Goal: Task Accomplishment & Management: Use online tool/utility

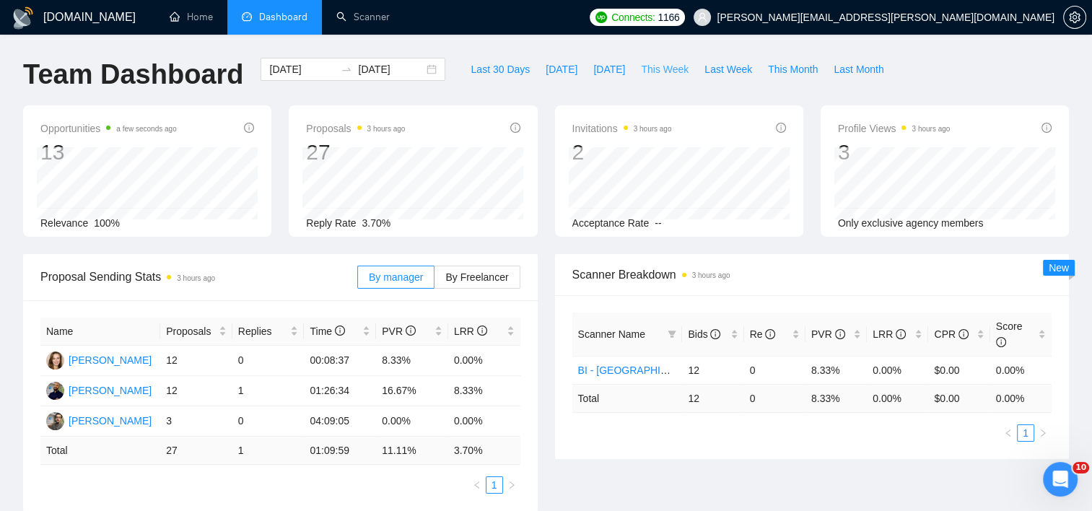
click at [662, 69] on span "This Week" at bounding box center [665, 69] width 48 height 16
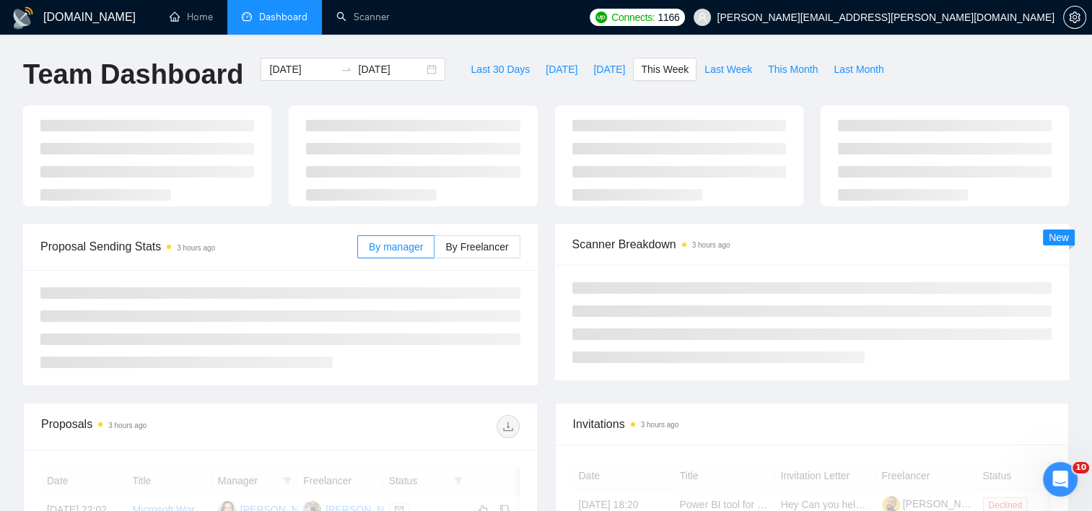
type input "[DATE]"
click at [465, 253] on label "By Freelancer" at bounding box center [476, 246] width 85 height 23
click at [434, 250] on input "By Freelancer" at bounding box center [434, 250] width 0 height 0
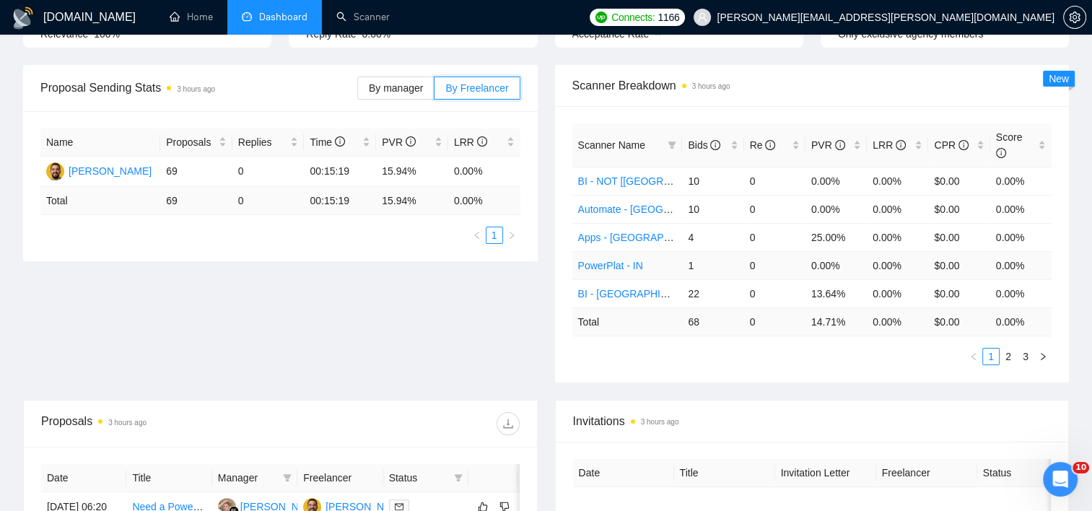
scroll to position [216, 0]
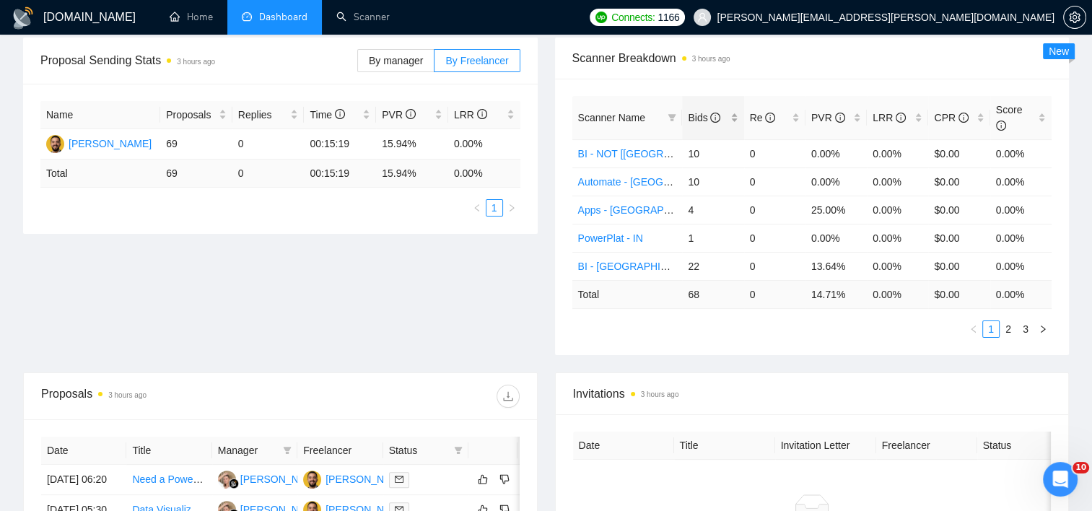
drag, startPoint x: 733, startPoint y: 121, endPoint x: 737, endPoint y: 115, distance: 7.8
click at [733, 121] on div "Bids" at bounding box center [713, 118] width 50 height 16
click at [737, 115] on div "Bids" at bounding box center [713, 118] width 50 height 16
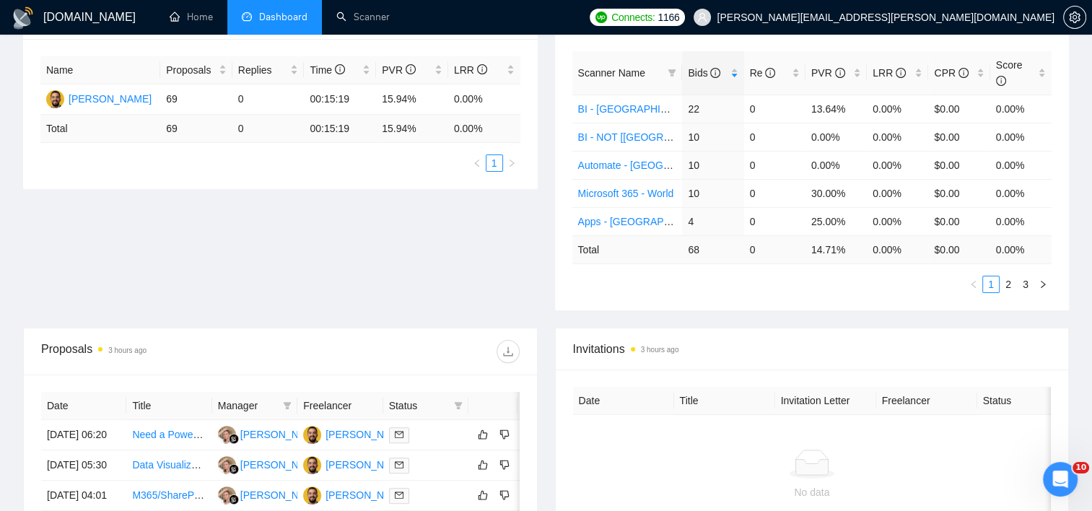
scroll to position [0, 0]
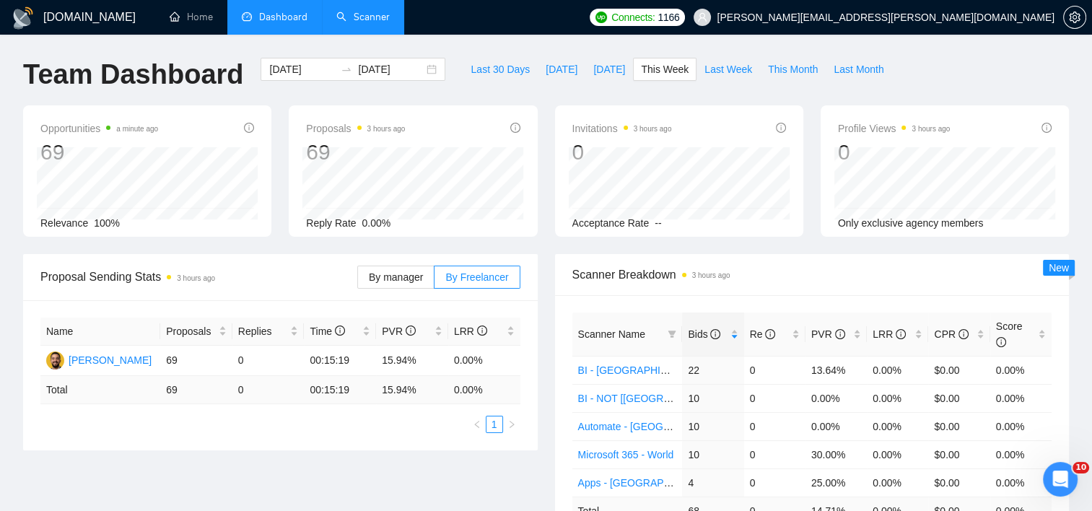
click at [361, 15] on link "Scanner" at bounding box center [362, 17] width 53 height 12
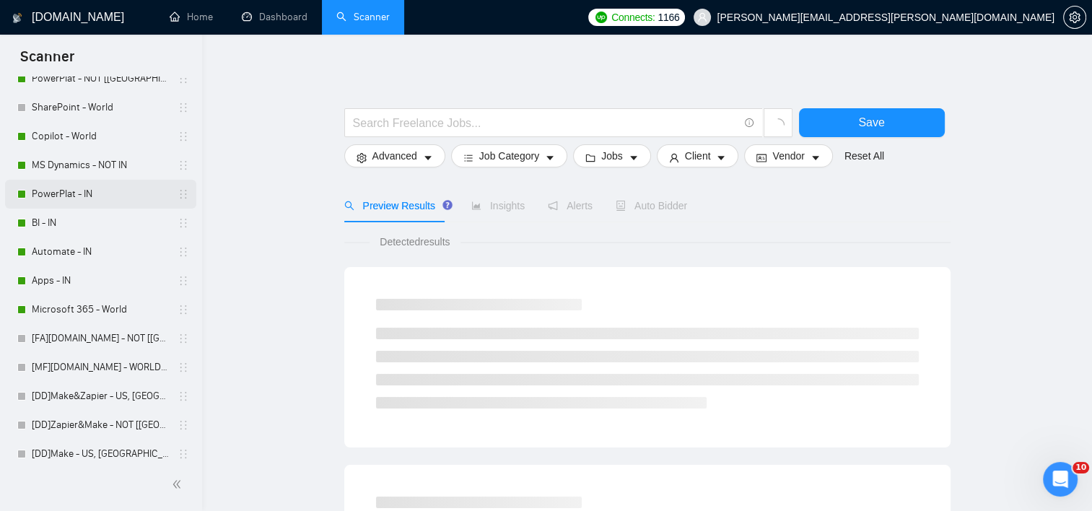
scroll to position [289, 0]
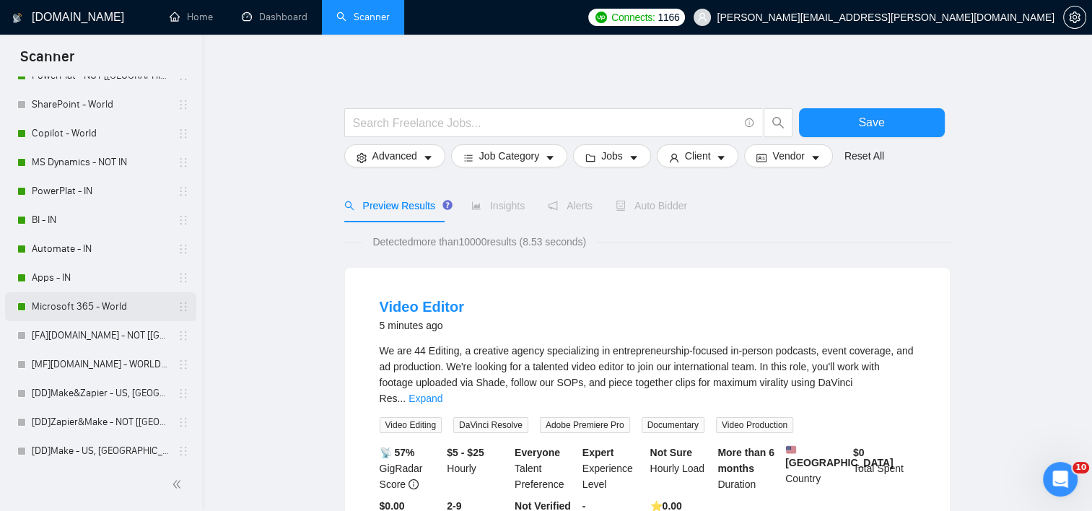
click at [95, 303] on link "Microsoft 365 - World" at bounding box center [100, 306] width 137 height 29
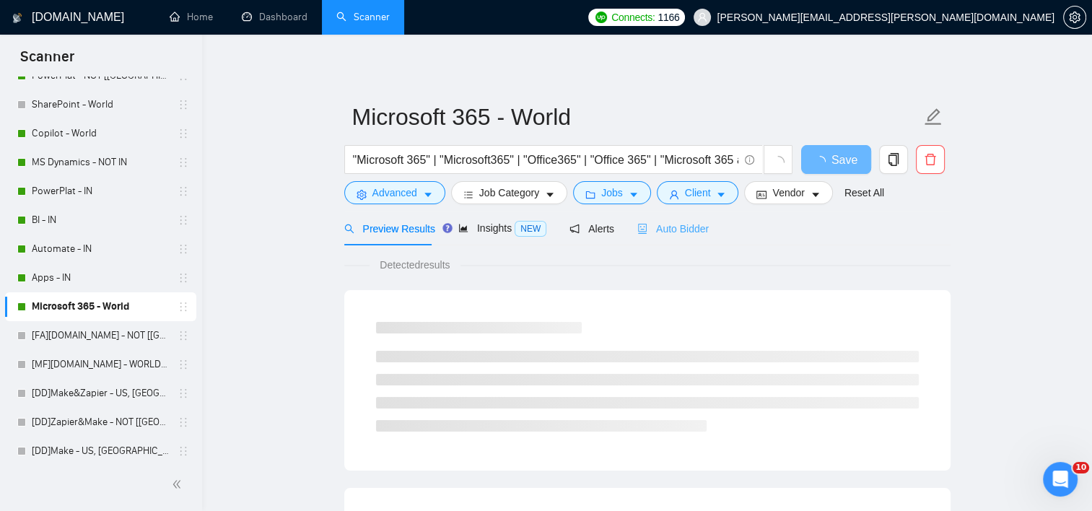
click at [657, 237] on div "Auto Bidder" at bounding box center [672, 228] width 71 height 34
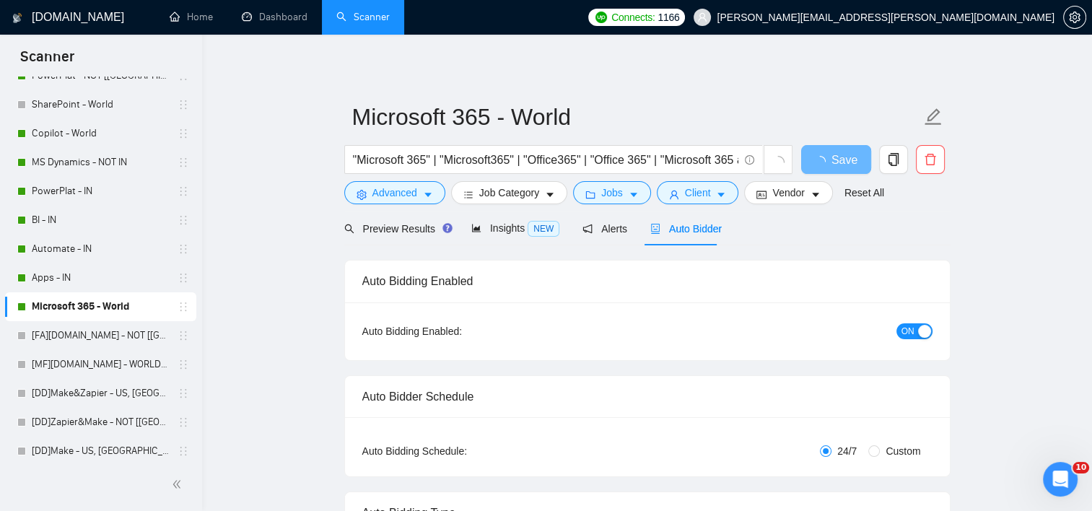
click at [913, 332] on span "ON" at bounding box center [907, 331] width 13 height 16
click at [844, 164] on span "Save" at bounding box center [835, 160] width 26 height 18
